Goal: Information Seeking & Learning: Learn about a topic

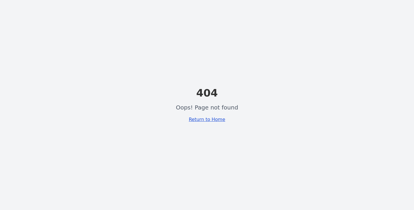
click at [210, 118] on link "Return to Home" at bounding box center [207, 118] width 37 height 5
